Goal: Information Seeking & Learning: Learn about a topic

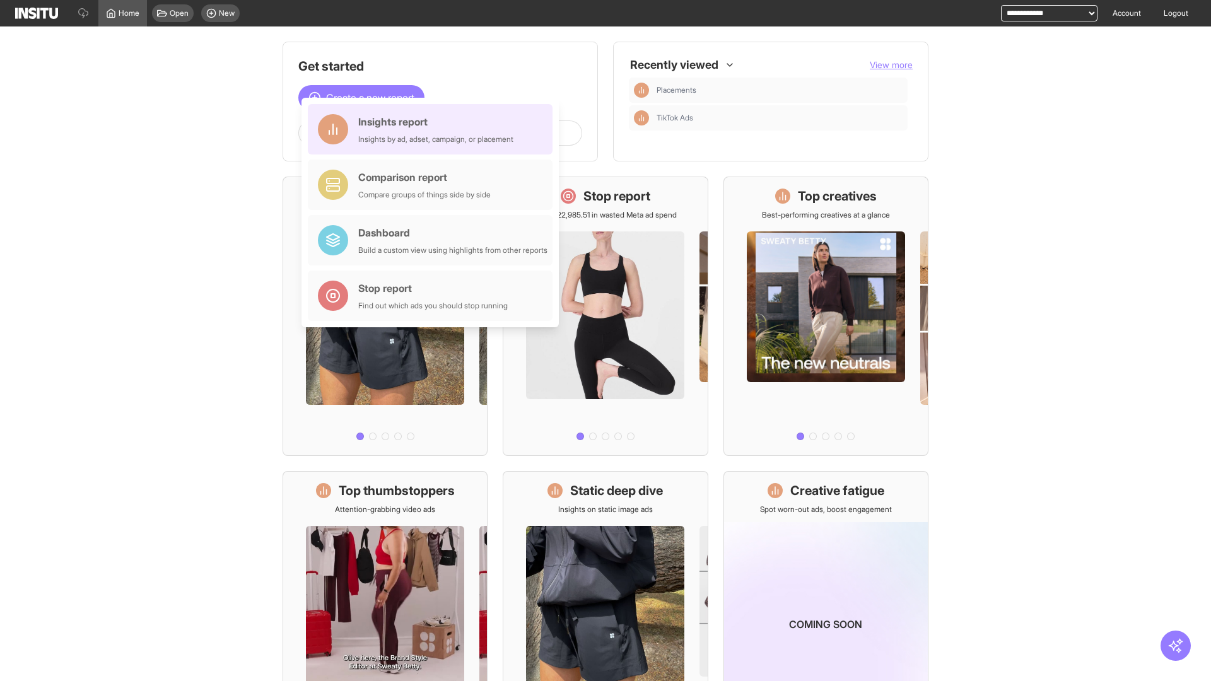
click at [433, 129] on div "Insights report Insights by ad, adset, campaign, or placement" at bounding box center [435, 129] width 155 height 30
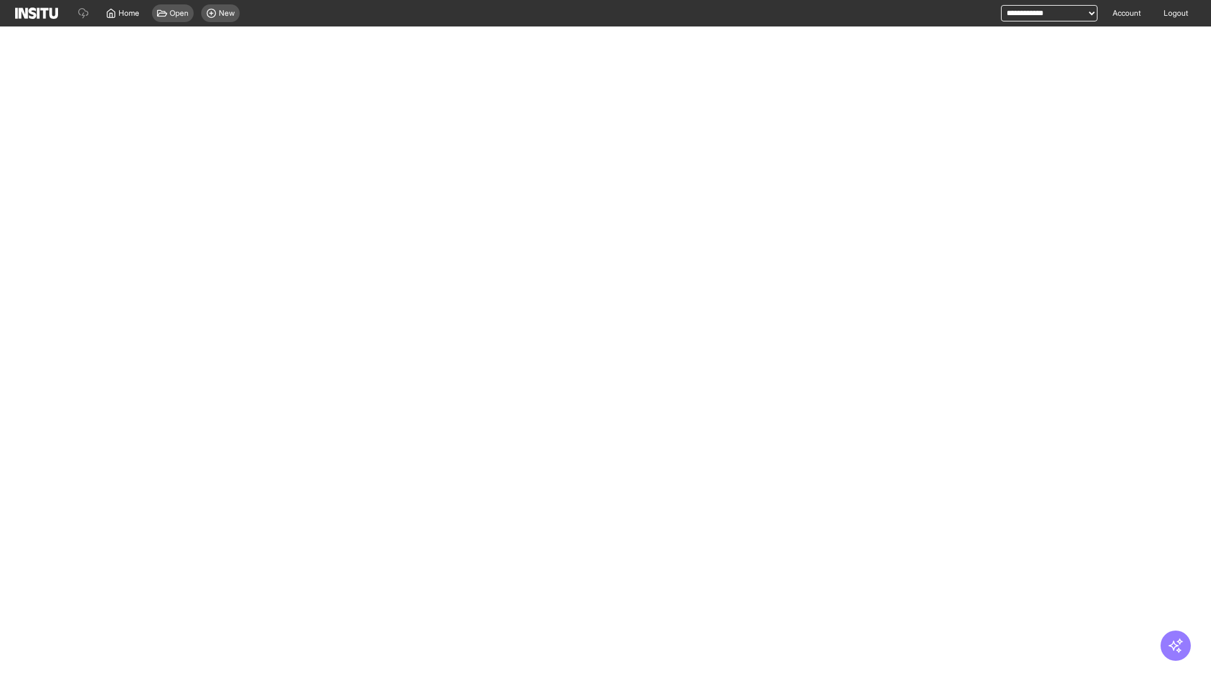
select select "**"
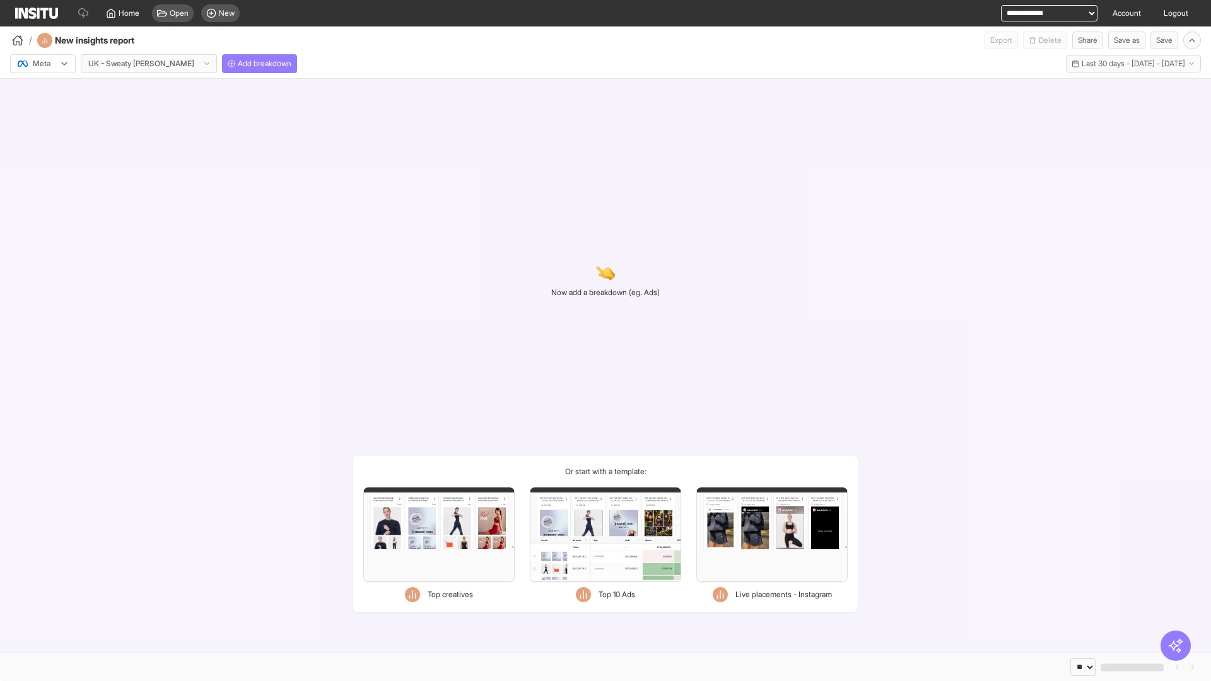
click at [43, 64] on div at bounding box center [33, 63] width 35 height 13
click at [42, 91] on span "Meta" at bounding box center [41, 90] width 17 height 11
click at [238, 64] on span "Add breakdown" at bounding box center [265, 64] width 54 height 10
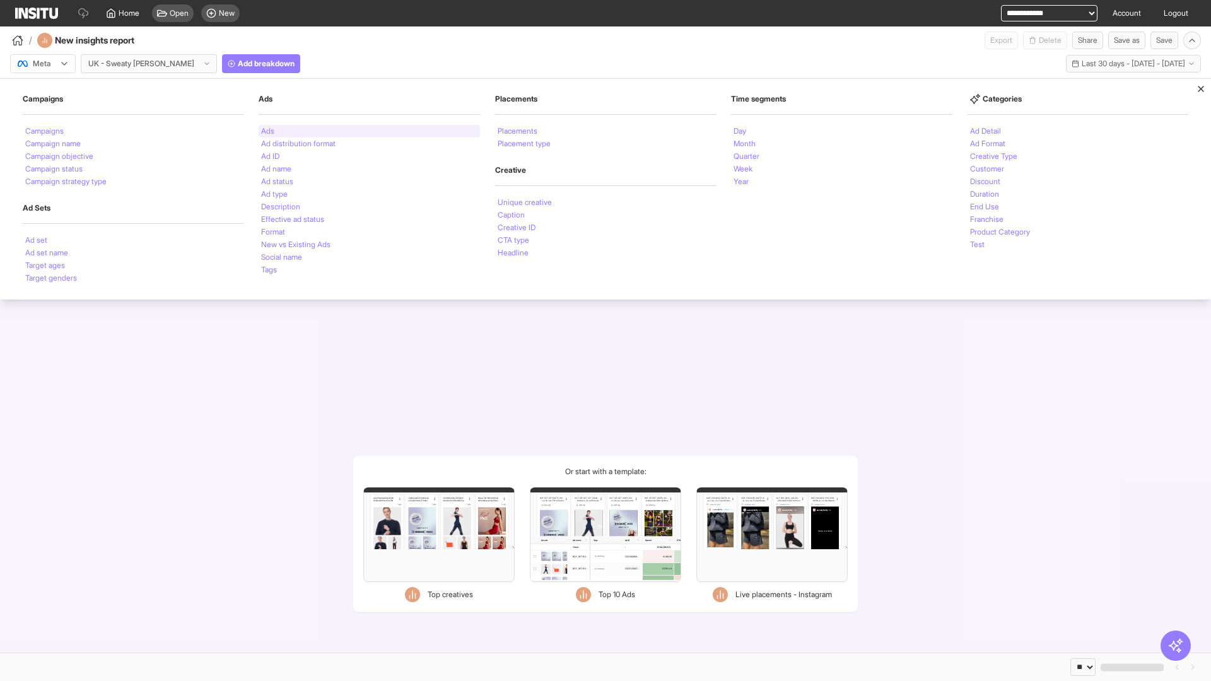
click at [268, 131] on li "Ads" at bounding box center [267, 131] width 13 height 8
